Goal: Information Seeking & Learning: Learn about a topic

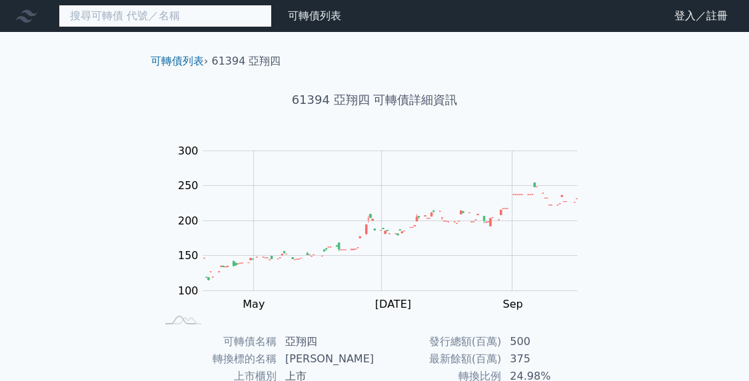
click at [192, 19] on input at bounding box center [165, 16] width 213 height 23
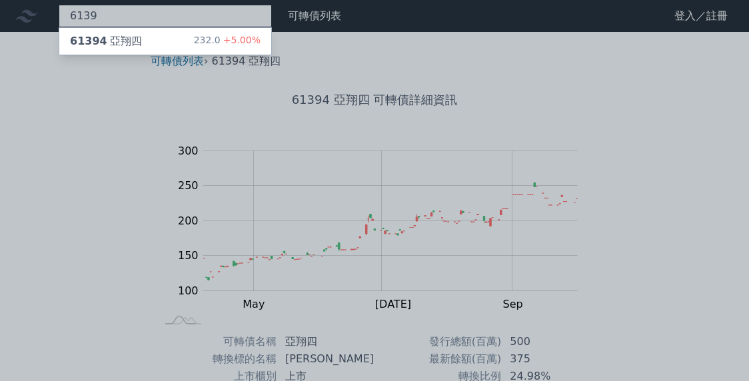
type input "6139"
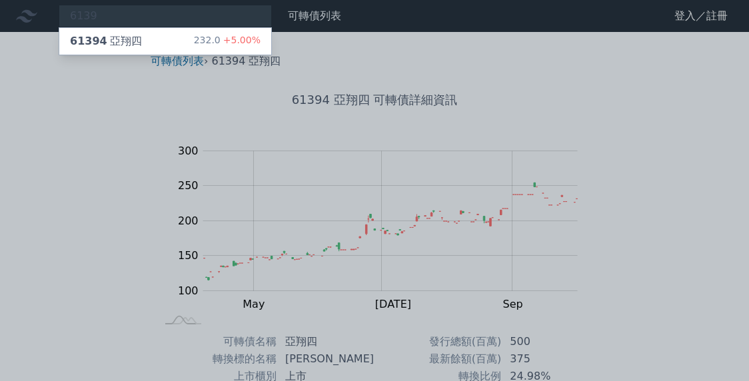
click at [591, 170] on div at bounding box center [374, 190] width 749 height 381
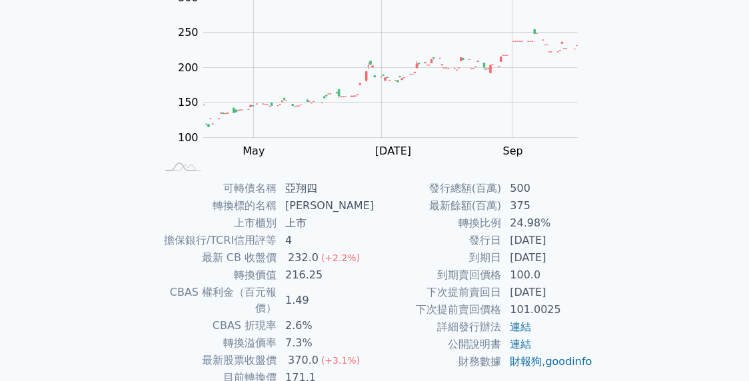
scroll to position [133, 0]
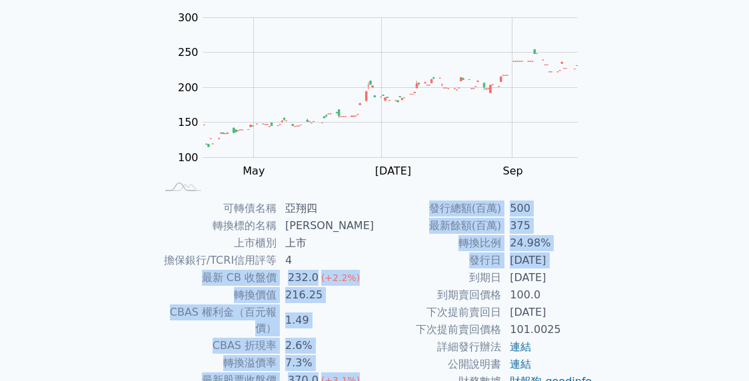
drag, startPoint x: 210, startPoint y: 277, endPoint x: 376, endPoint y: 279, distance: 166.0
click at [376, 279] on div "可轉債名稱 亞翔四 轉換標的名稱 亞翔 上市櫃別 上市 擔保銀行/TCRI信用評等 4 最新 CB 收盤價 232.0 (+2.2%) 轉換價值 216.25…" at bounding box center [374, 320] width 469 height 241
click at [376, 283] on td "到期日" at bounding box center [438, 277] width 127 height 17
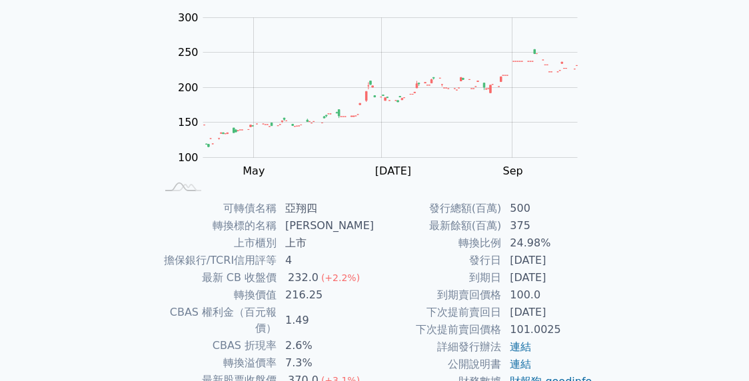
click at [655, 222] on div "6139 61394 亞翔四 232.0 +5.00% 可轉債列表 財務數據 可轉債列表 財務數據 登入／註冊 登入／註冊 可轉債列表 › 61394 亞翔四…" at bounding box center [374, 183] width 749 height 633
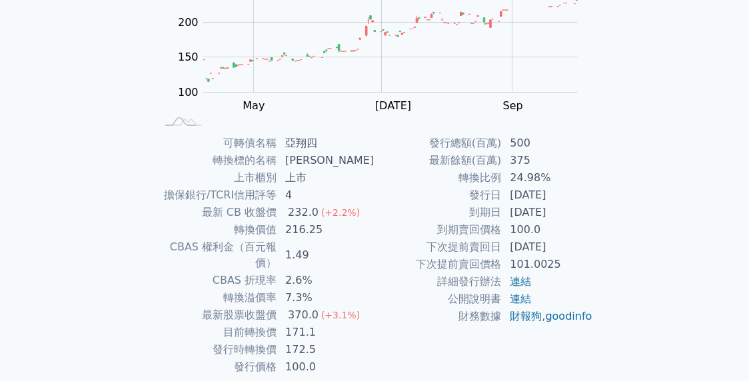
scroll to position [236, 0]
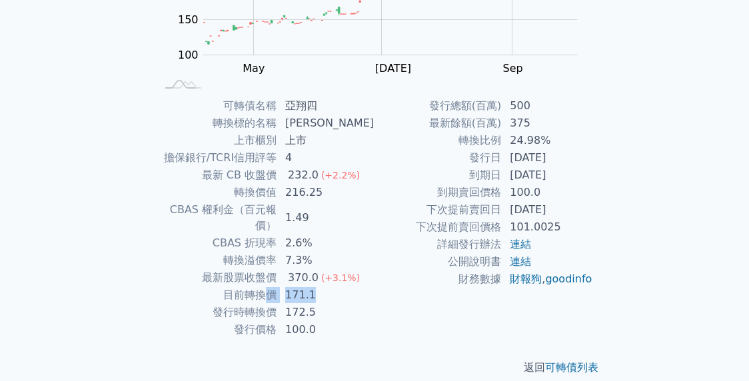
drag, startPoint x: 319, startPoint y: 278, endPoint x: 269, endPoint y: 277, distance: 50.7
click at [269, 287] on tr "目前轉換價 171.1" at bounding box center [265, 295] width 219 height 17
drag, startPoint x: 269, startPoint y: 277, endPoint x: 421, endPoint y: 201, distance: 170.6
click at [421, 201] on tbody "發行總額(百萬) 500 最新餘額(百萬) 375 轉換比例 24.98% 發行日 [DATE] 到期日 [DATE] 到期賣回價格 100.0 下次提前賣回…" at bounding box center [484, 192] width 219 height 191
click at [408, 222] on td "下次提前賣回價格" at bounding box center [438, 227] width 127 height 17
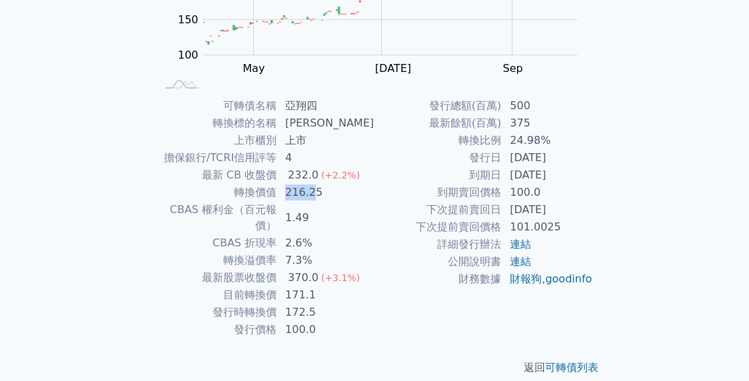
drag, startPoint x: 321, startPoint y: 194, endPoint x: 283, endPoint y: 198, distance: 38.2
click at [283, 198] on tr "轉換價值 216.25" at bounding box center [265, 192] width 219 height 17
click at [673, 250] on div "6139 61394 亞翔四 232.0 +5.00% 可轉債列表 財務數據 可轉債列表 財務數據 登入／註冊 登入／註冊 可轉債列表 › 61394 亞翔四…" at bounding box center [374, 80] width 749 height 633
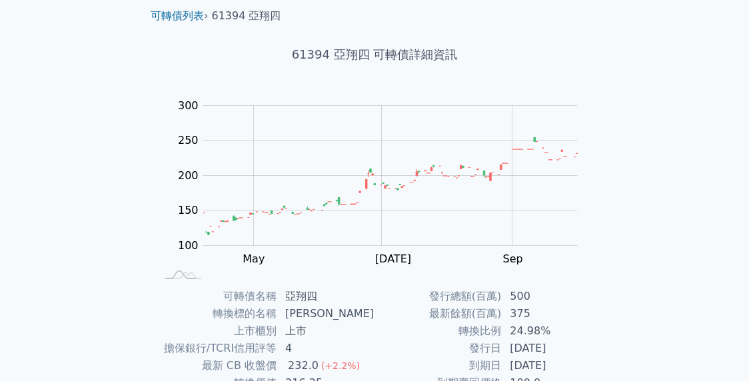
scroll to position [67, 0]
